Goal: Browse casually

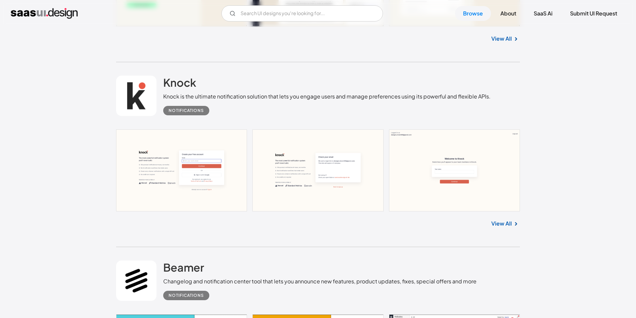
scroll to position [471, 0]
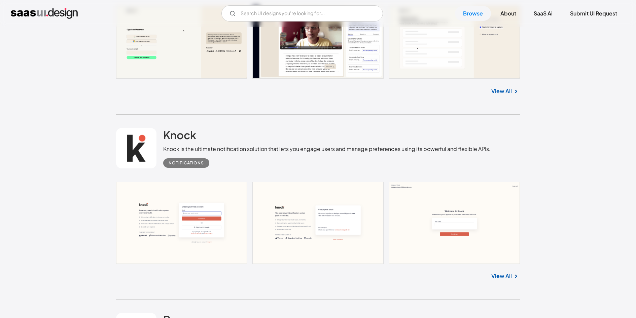
click at [184, 54] on link at bounding box center [318, 42] width 404 height 73
